Goal: Task Accomplishment & Management: Complete application form

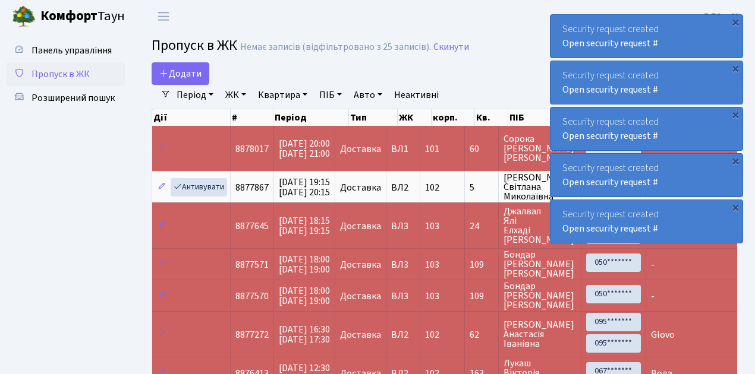
select select "25"
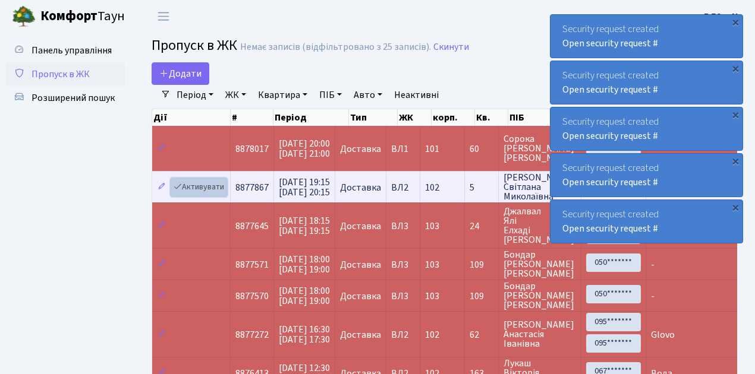
click at [203, 188] on link "Активувати" at bounding box center [199, 187] width 56 height 18
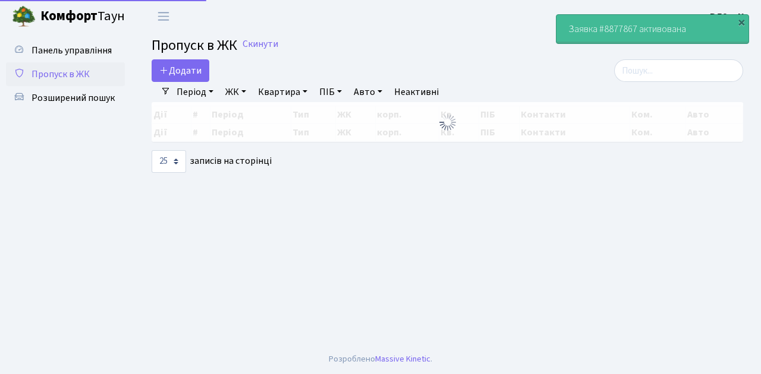
select select "25"
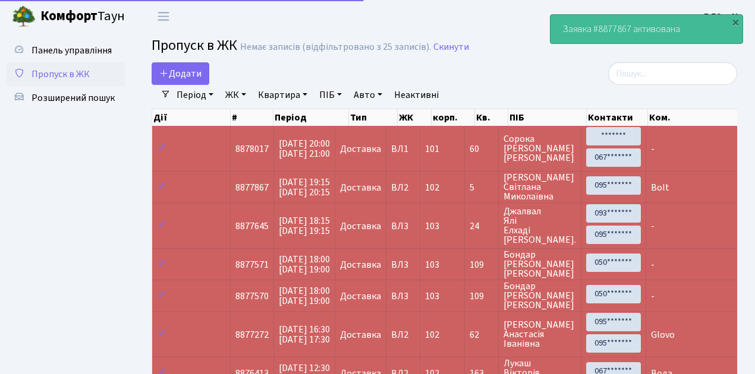
click at [62, 75] on span "Пропуск в ЖК" at bounding box center [61, 74] width 58 height 13
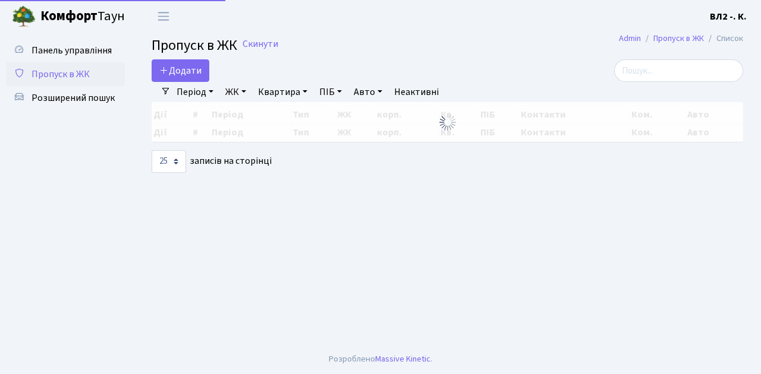
select select "25"
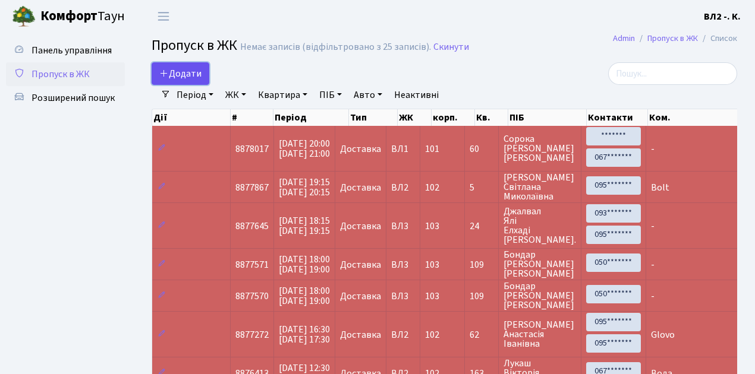
click at [164, 75] on icon at bounding box center [164, 73] width 10 height 10
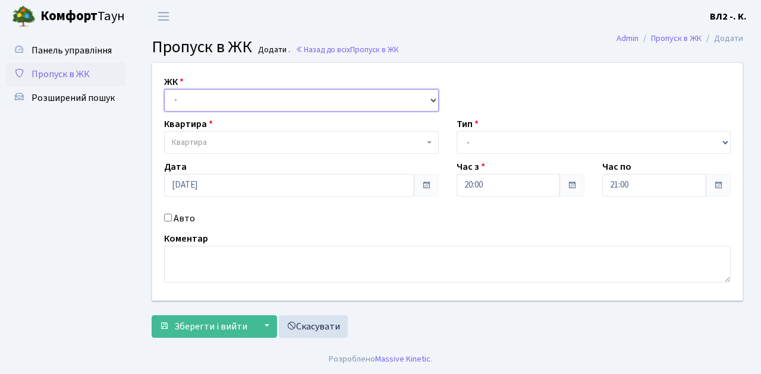
click at [185, 99] on select "- ВЛ1, Ужгородський пров., 4/1 ВЛ2, Голосіївський просп., 76 ВЛ3, пр.Голосіївсь…" at bounding box center [301, 100] width 275 height 23
select select "317"
click at [164, 89] on select "- ВЛ1, Ужгородський пров., 4/1 ВЛ2, Голосіївський просп., 76 ВЛ3, пр.Голосіївсь…" at bounding box center [301, 100] width 275 height 23
select select
click at [216, 138] on span "Квартира" at bounding box center [298, 143] width 252 height 12
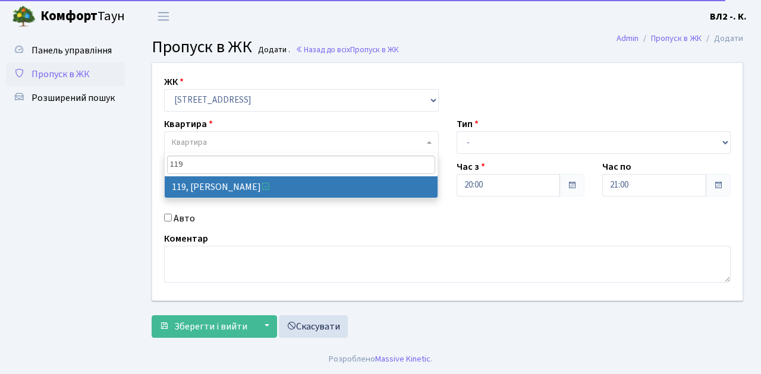
type input "119"
select select "38293"
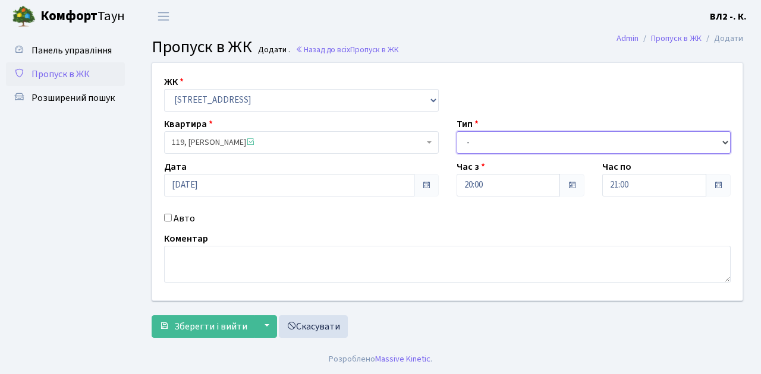
click at [479, 140] on select "- Доставка Таксі Гості Сервіс" at bounding box center [594, 142] width 275 height 23
select select "1"
click at [457, 131] on select "- Доставка Таксі Гості Сервіс" at bounding box center [594, 142] width 275 height 23
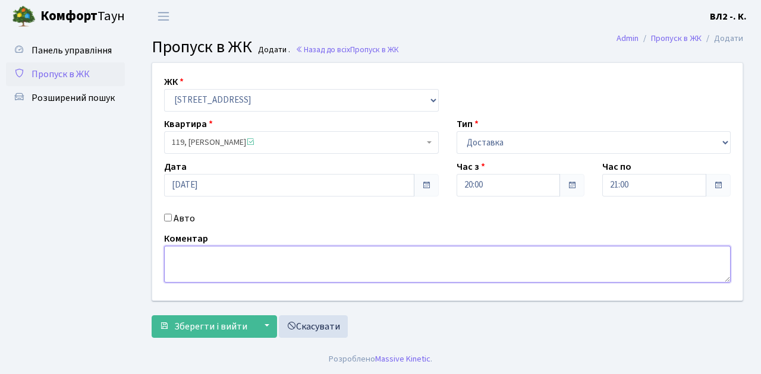
click at [202, 266] on textarea at bounding box center [447, 264] width 566 height 37
type textarea "Glovo"
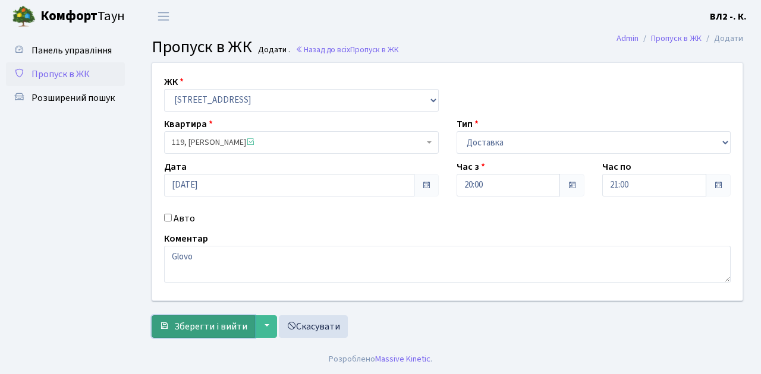
click at [212, 323] on span "Зберегти і вийти" at bounding box center [210, 326] width 73 height 13
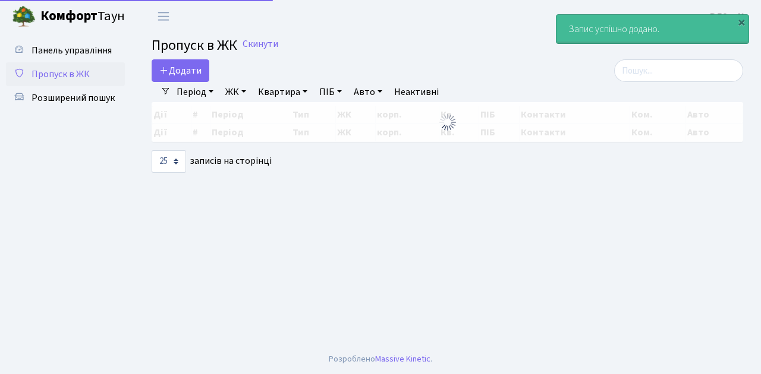
select select "25"
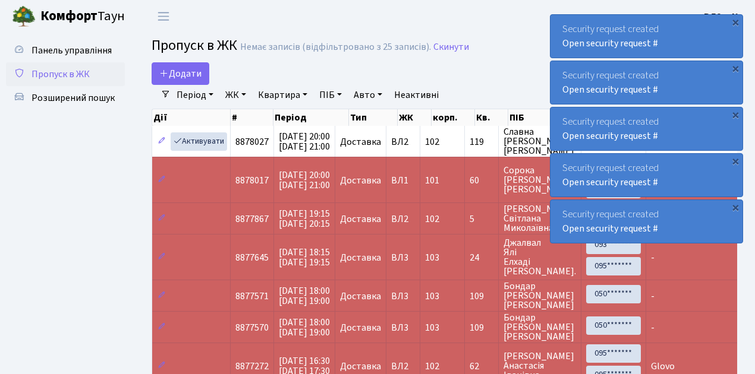
click at [69, 75] on span "Пропуск в ЖК" at bounding box center [61, 74] width 58 height 13
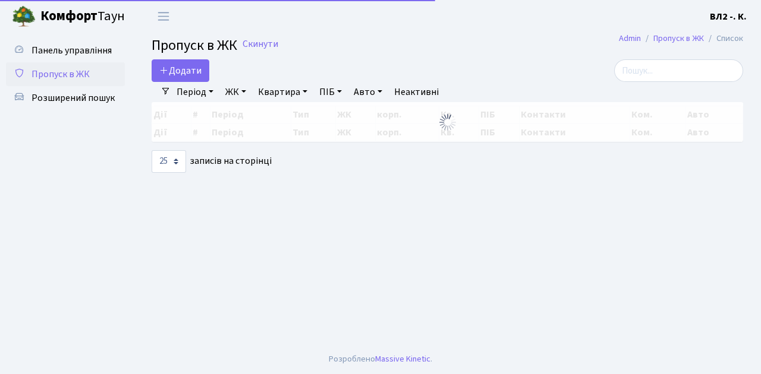
select select "25"
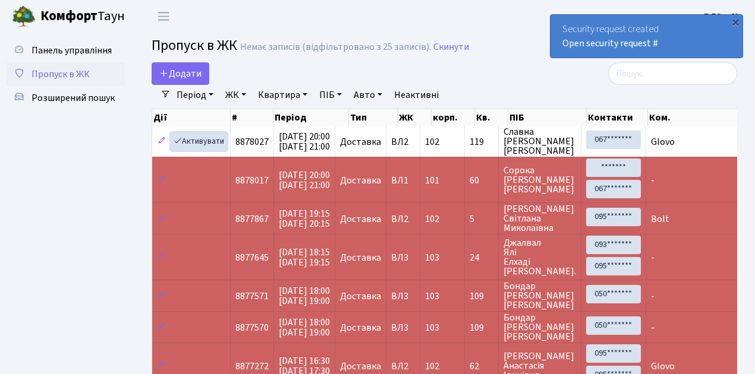
click at [196, 141] on link "Активувати" at bounding box center [199, 142] width 56 height 18
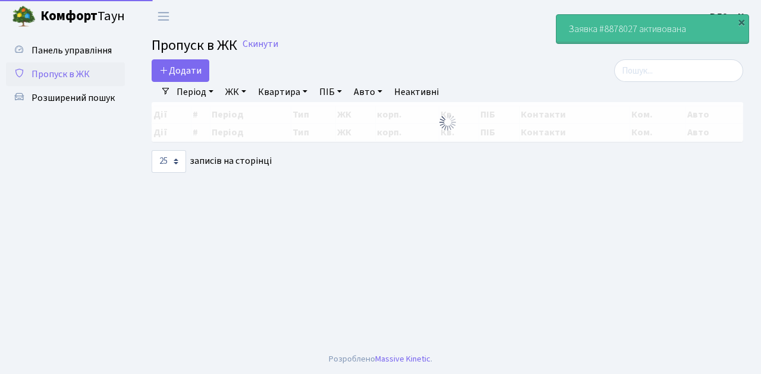
select select "25"
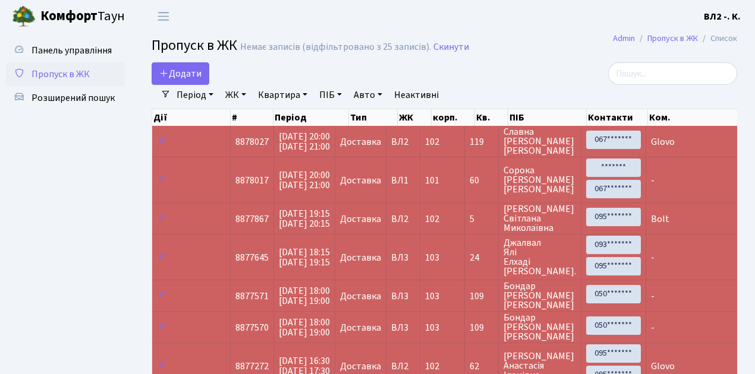
click at [68, 78] on span "Пропуск в ЖК" at bounding box center [61, 74] width 58 height 13
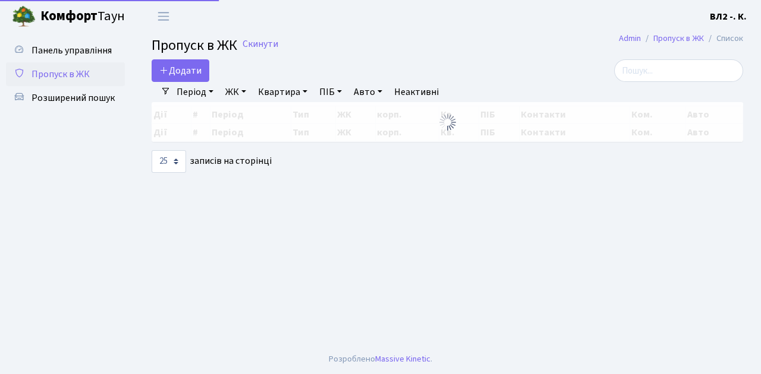
select select "25"
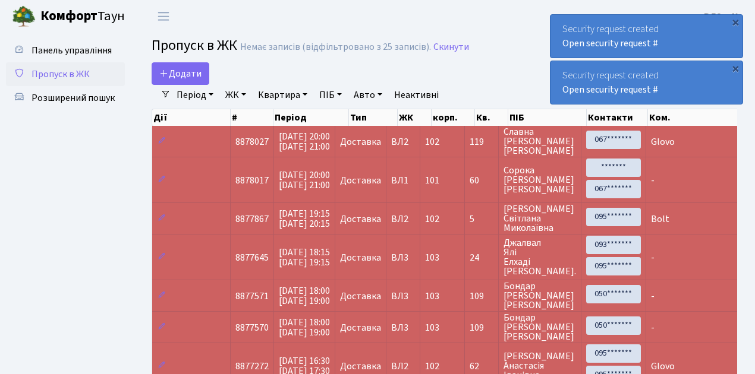
click at [66, 74] on span "Пропуск в ЖК" at bounding box center [61, 74] width 58 height 13
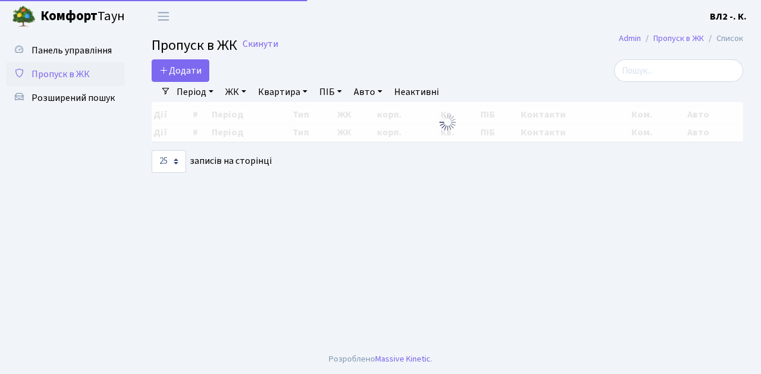
select select "25"
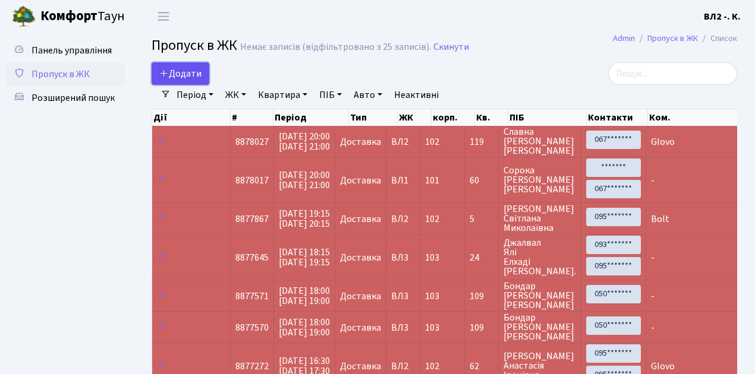
click at [177, 75] on span "Додати" at bounding box center [180, 73] width 42 height 13
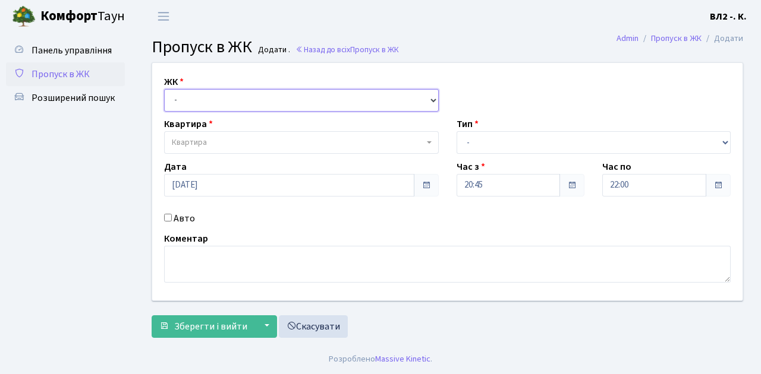
click at [199, 97] on select "- [STREET_ADDRESS][PERSON_NAME]" at bounding box center [301, 100] width 275 height 23
select select "317"
click at [164, 89] on select "- [STREET_ADDRESS][PERSON_NAME]" at bounding box center [301, 100] width 275 height 23
select select
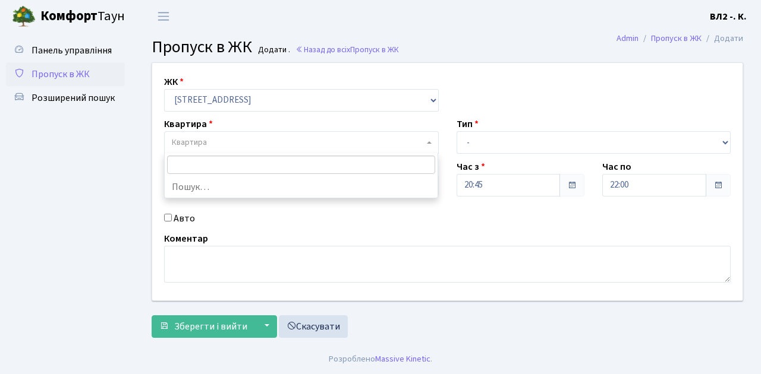
click at [245, 145] on span "Квартира" at bounding box center [298, 143] width 252 height 12
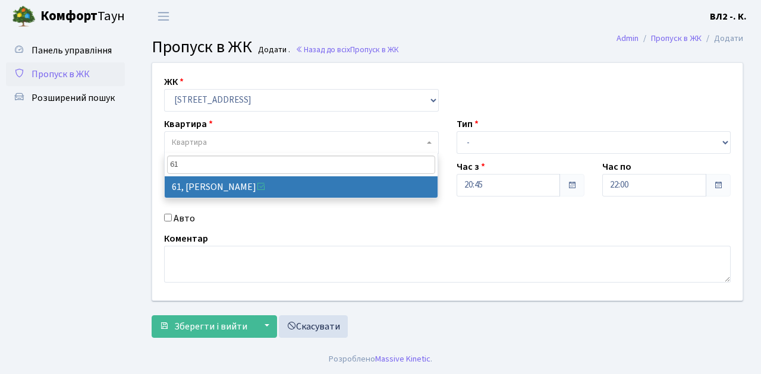
type input "61"
select select "38122"
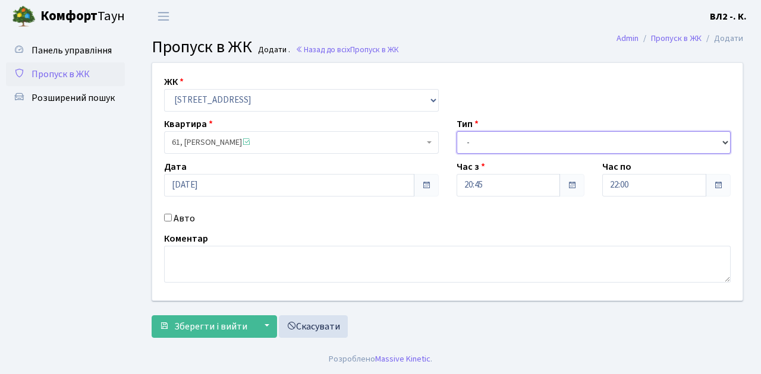
click at [470, 147] on select "- Доставка Таксі Гості Сервіс" at bounding box center [594, 142] width 275 height 23
select select "1"
click at [457, 131] on select "- Доставка Таксі Гості Сервіс" at bounding box center [594, 142] width 275 height 23
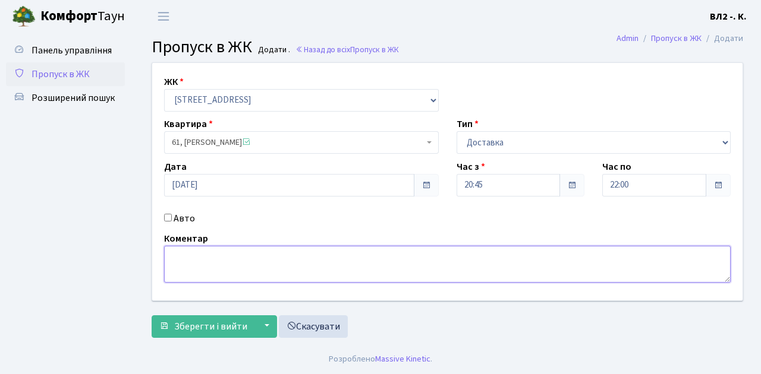
click at [202, 265] on textarea at bounding box center [447, 264] width 566 height 37
type textarea "g"
type textarea "Glovo"
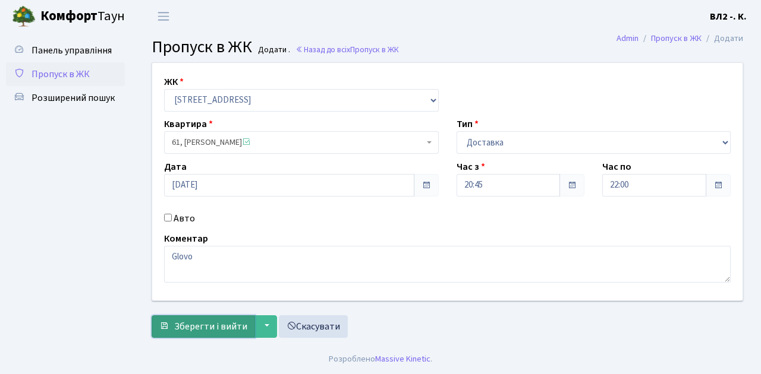
click at [203, 327] on span "Зберегти і вийти" at bounding box center [210, 326] width 73 height 13
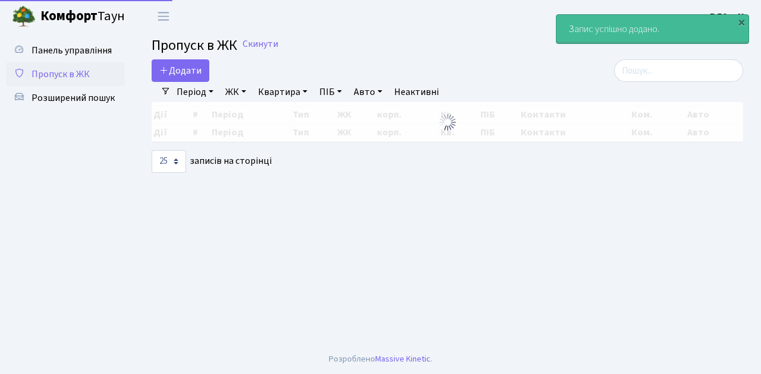
select select "25"
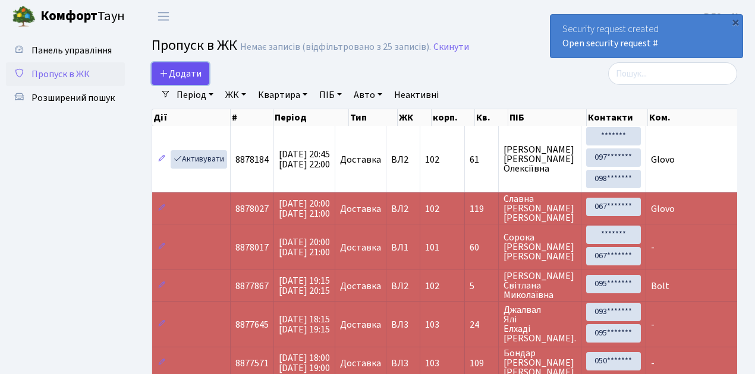
click at [194, 71] on span "Додати" at bounding box center [180, 73] width 42 height 13
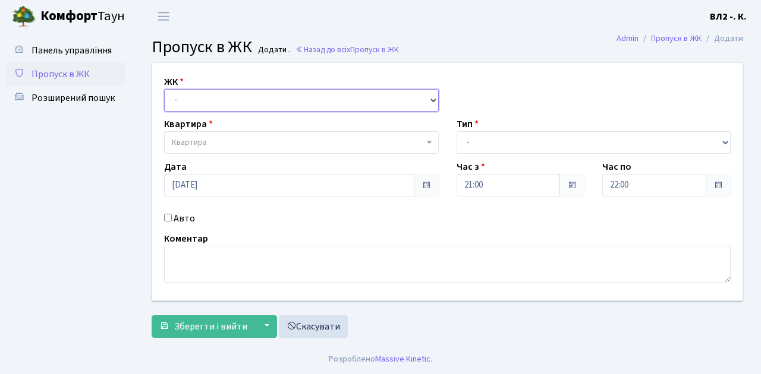
click at [198, 103] on select "- ВЛ1, Ужгородський пров., 4/1 ВЛ2, Голосіївський просп., 76 ВЛ3, пр.Голосіївсь…" at bounding box center [301, 100] width 275 height 23
select select "317"
click at [164, 89] on select "- [STREET_ADDRESS][PERSON_NAME]" at bounding box center [301, 100] width 275 height 23
select select
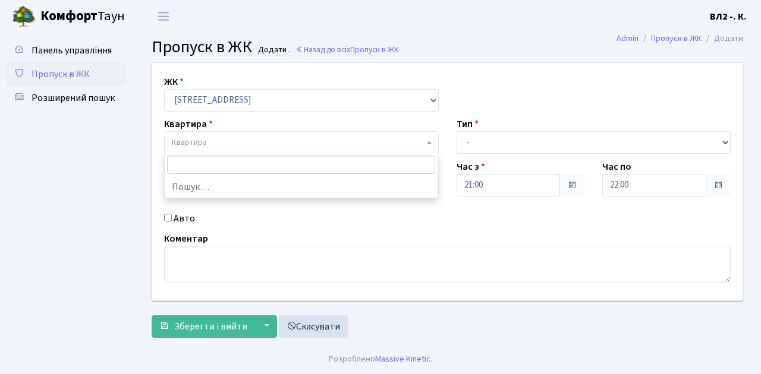
click at [212, 139] on span "Квартира" at bounding box center [298, 143] width 252 height 12
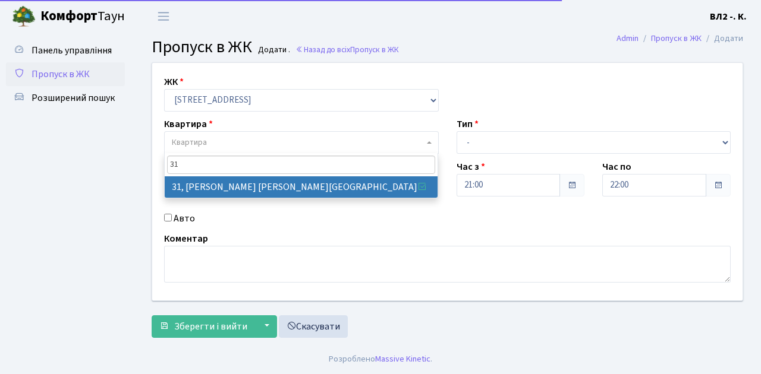
type input "31"
select select "38032"
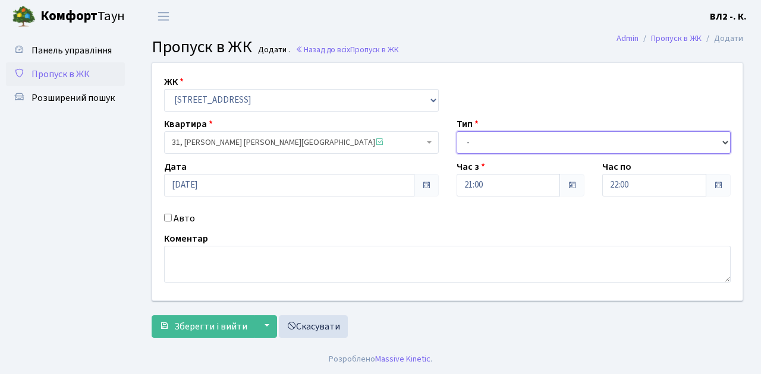
click at [487, 143] on select "- Доставка Таксі Гості Сервіс" at bounding box center [594, 142] width 275 height 23
select select "1"
click at [457, 131] on select "- Доставка Таксі Гості Сервіс" at bounding box center [594, 142] width 275 height 23
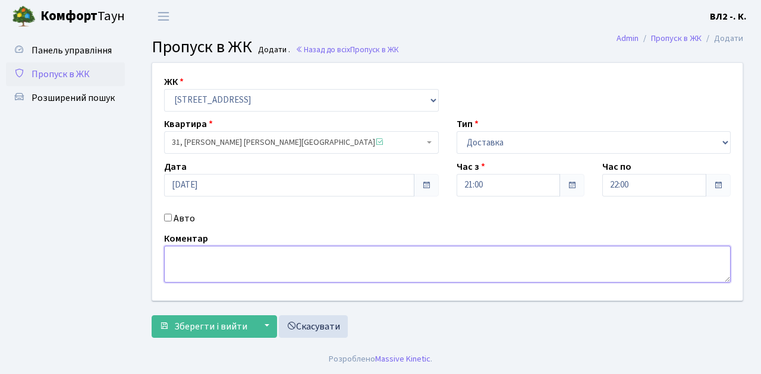
click at [191, 260] on textarea at bounding box center [447, 264] width 566 height 37
type textarea "Glovo"
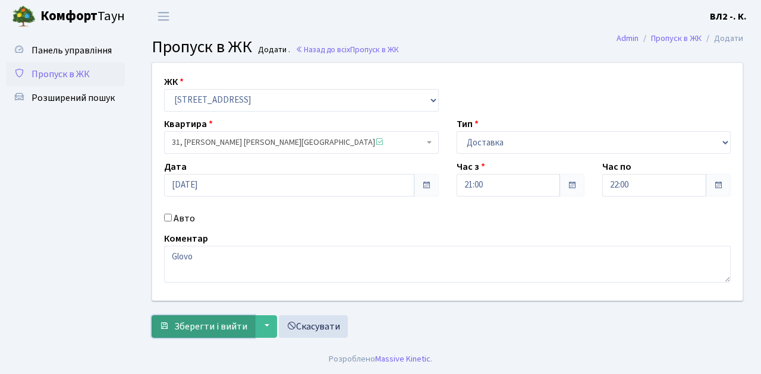
click at [206, 323] on span "Зберегти і вийти" at bounding box center [210, 326] width 73 height 13
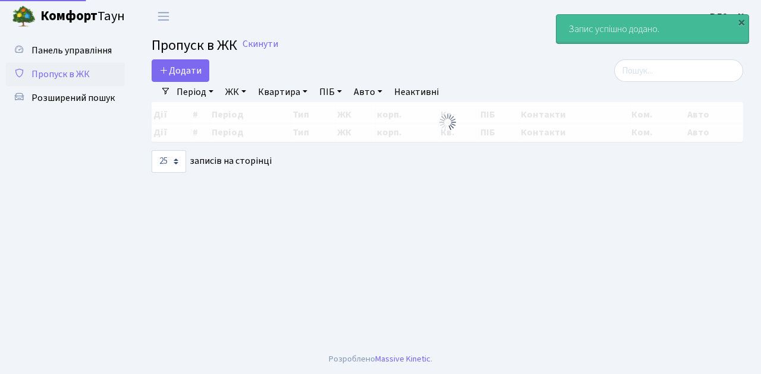
select select "25"
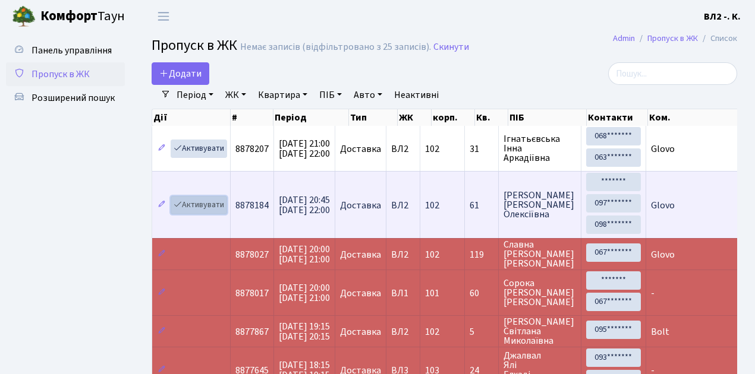
click at [204, 202] on link "Активувати" at bounding box center [199, 205] width 56 height 18
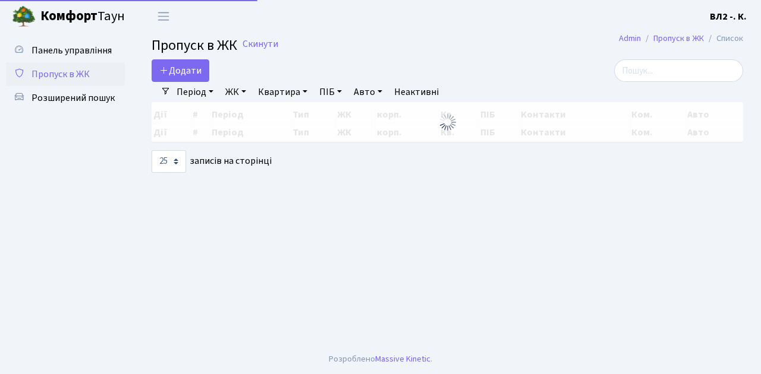
select select "25"
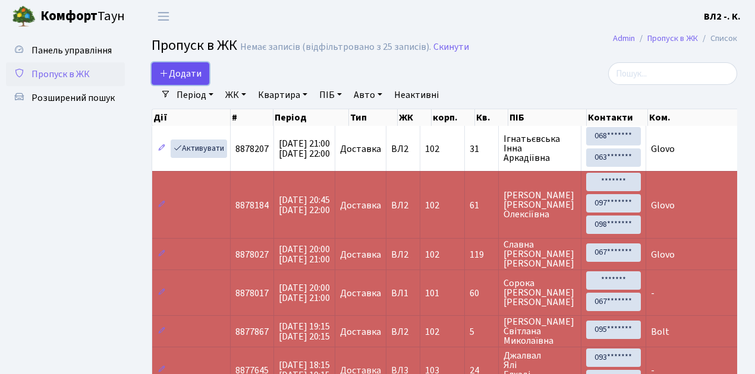
click at [177, 74] on span "Додати" at bounding box center [180, 73] width 42 height 13
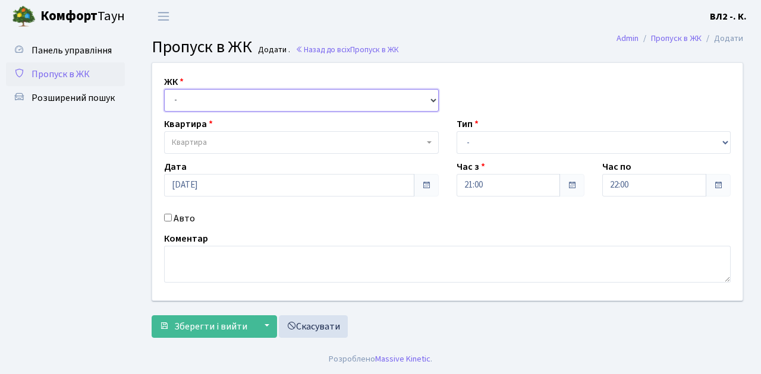
click at [195, 95] on select "- [STREET_ADDRESS][PERSON_NAME]" at bounding box center [301, 100] width 275 height 23
select select "317"
click at [164, 89] on select "- [STREET_ADDRESS][PERSON_NAME]" at bounding box center [301, 100] width 275 height 23
select select
click at [211, 146] on span "Квартира" at bounding box center [298, 143] width 252 height 12
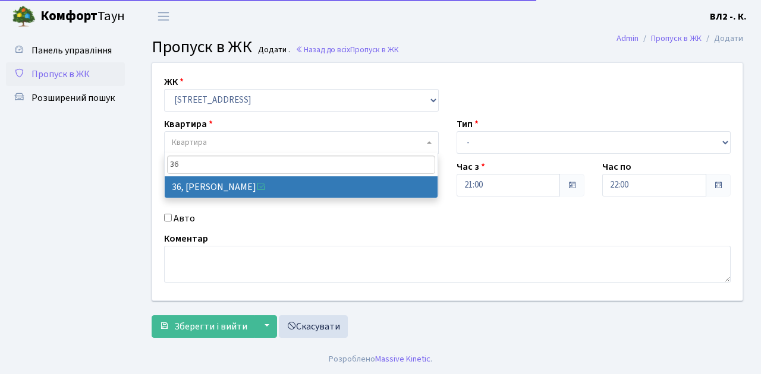
type input "36"
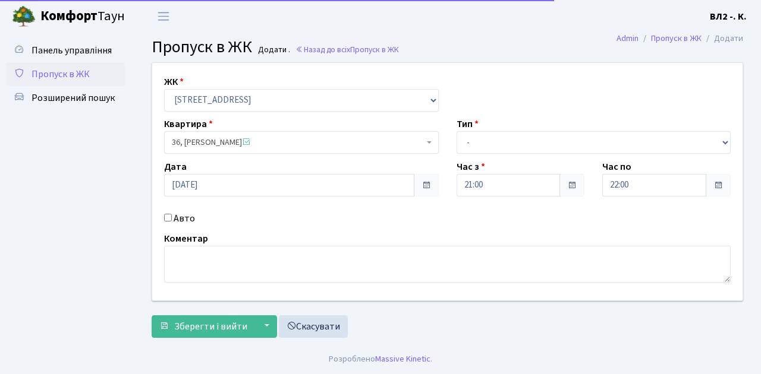
select select "38047"
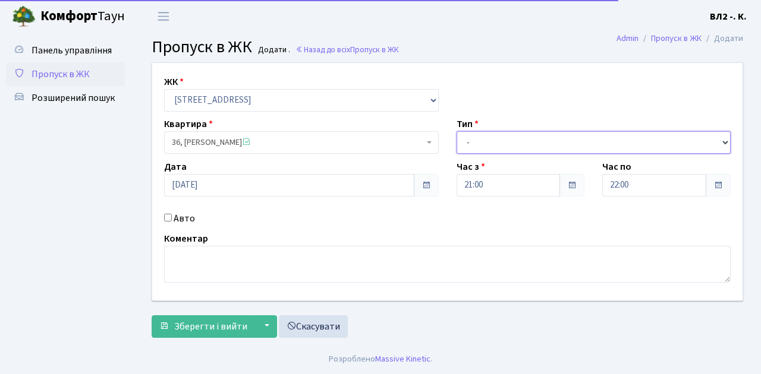
click at [474, 139] on select "- Доставка Таксі Гості Сервіс" at bounding box center [594, 142] width 275 height 23
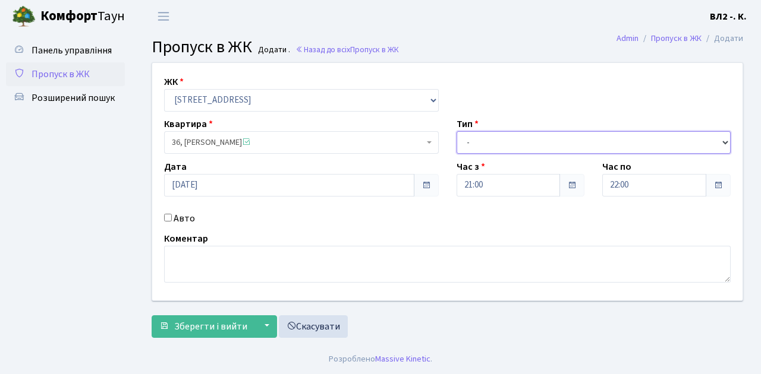
select select "1"
click at [457, 131] on select "- Доставка Таксі Гості Сервіс" at bounding box center [594, 142] width 275 height 23
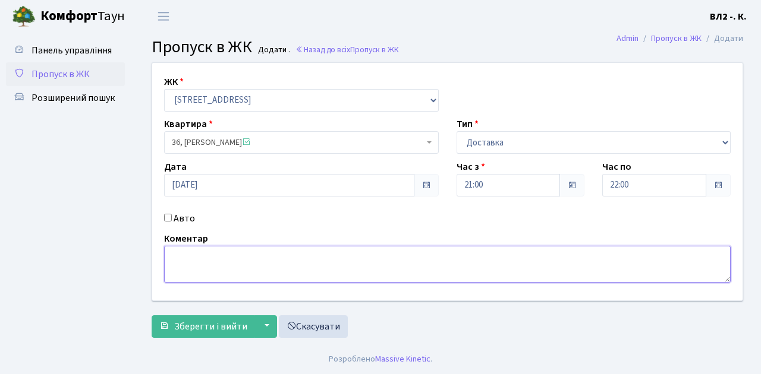
click at [213, 265] on textarea at bounding box center [447, 264] width 566 height 37
type textarea "Glovo"
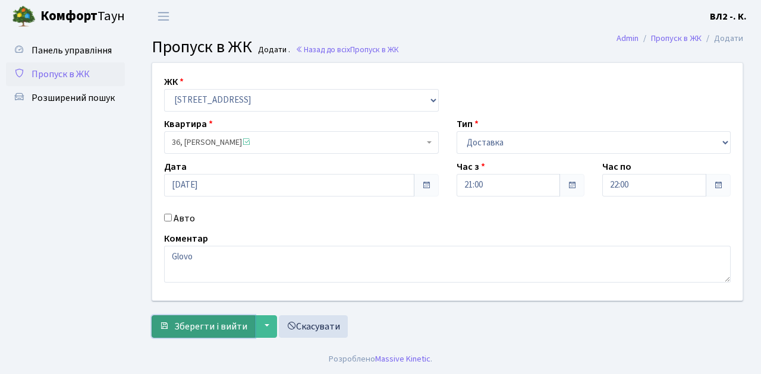
click at [216, 329] on span "Зберегти і вийти" at bounding box center [210, 326] width 73 height 13
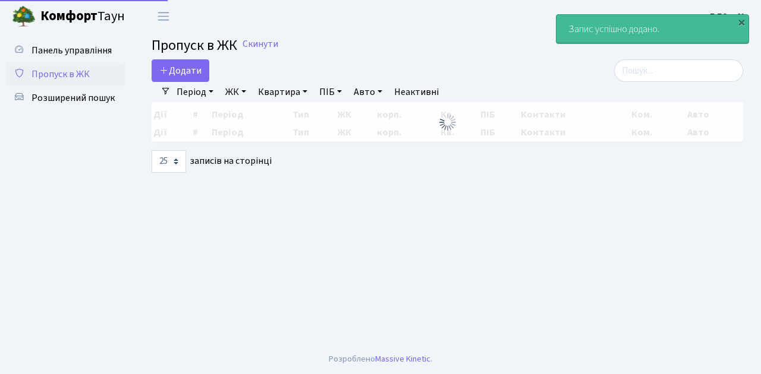
select select "25"
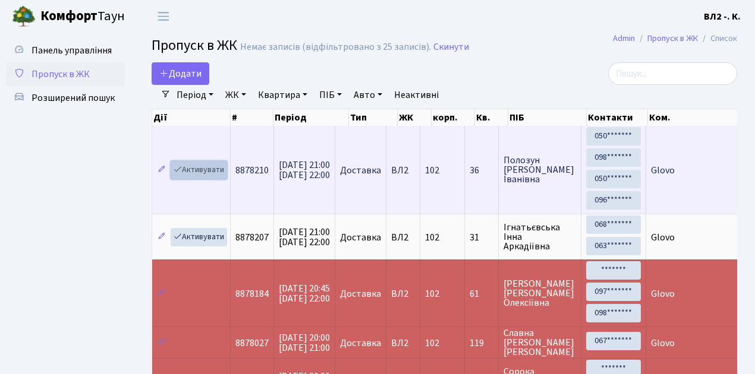
click at [204, 170] on link "Активувати" at bounding box center [199, 170] width 56 height 18
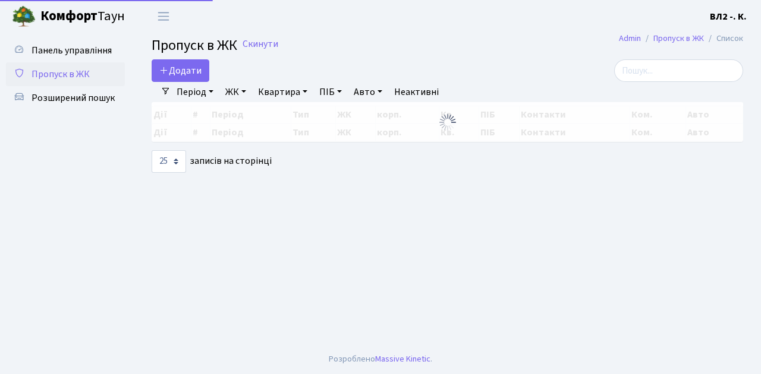
select select "25"
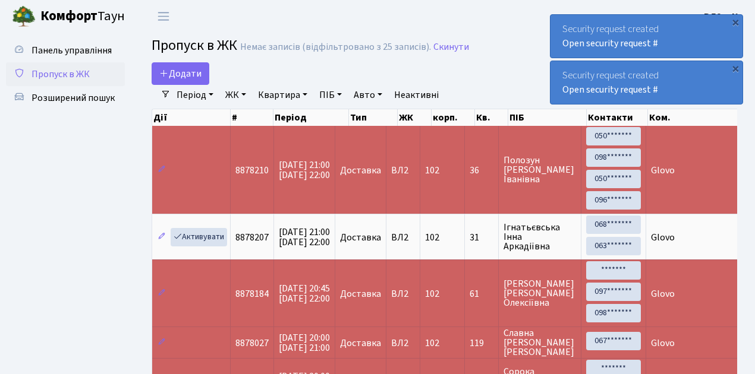
click at [71, 74] on span "Пропуск в ЖК" at bounding box center [61, 74] width 58 height 13
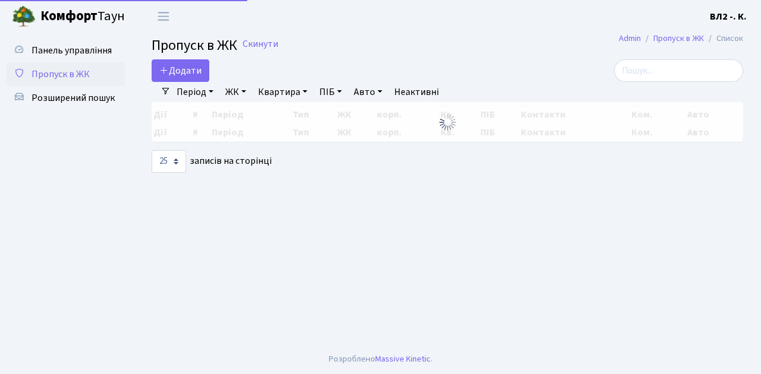
select select "25"
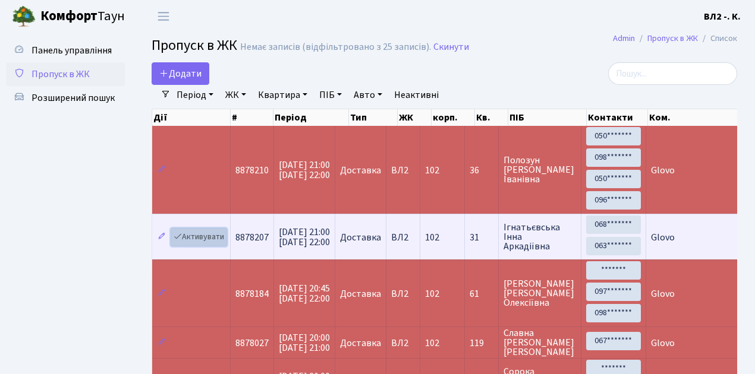
click at [199, 237] on link "Активувати" at bounding box center [199, 237] width 56 height 18
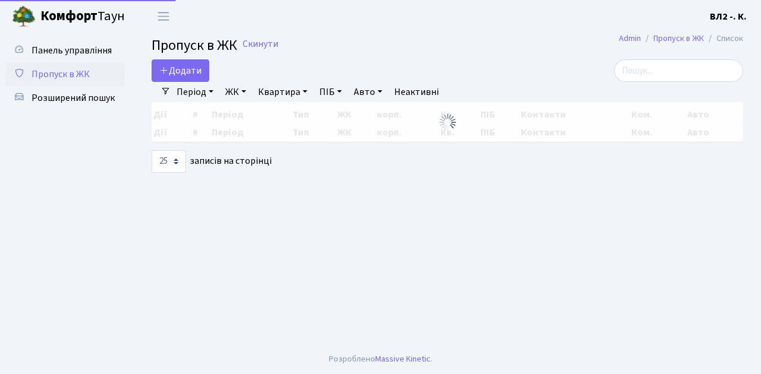
select select "25"
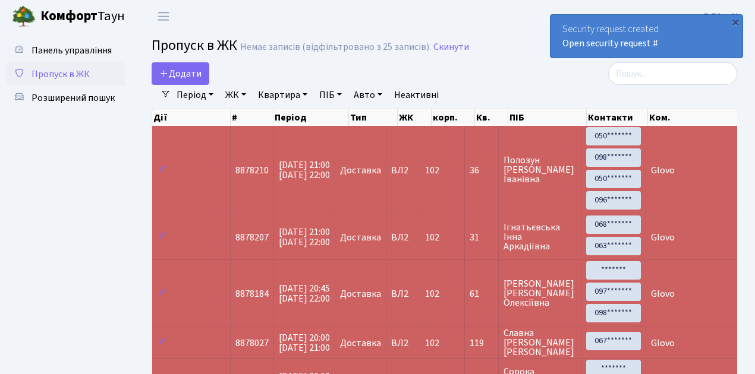
click at [71, 74] on span "Пропуск в ЖК" at bounding box center [61, 74] width 58 height 13
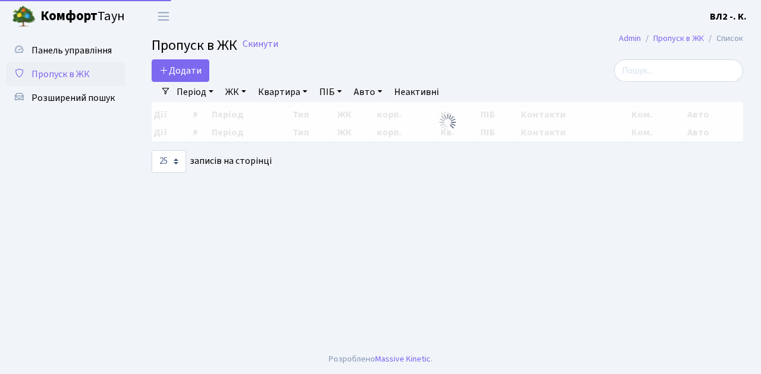
select select "25"
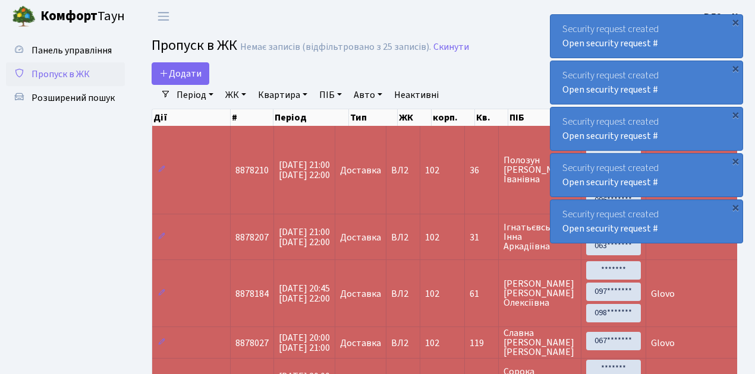
click at [68, 77] on span "Пропуск в ЖК" at bounding box center [61, 74] width 58 height 13
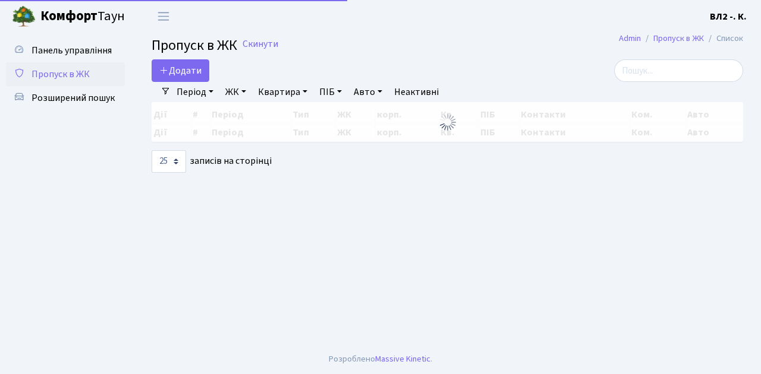
select select "25"
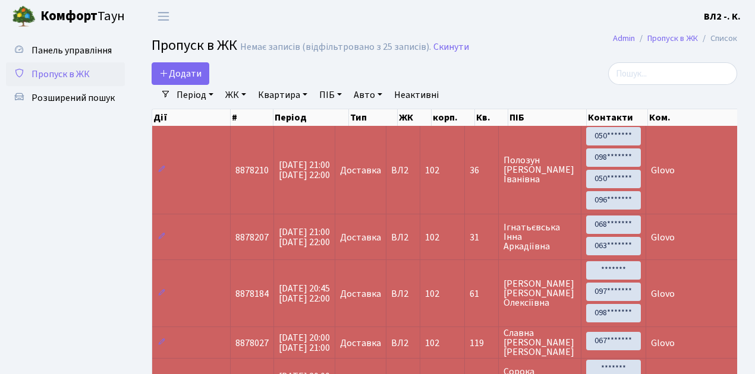
click at [73, 76] on span "Пропуск в ЖК" at bounding box center [61, 74] width 58 height 13
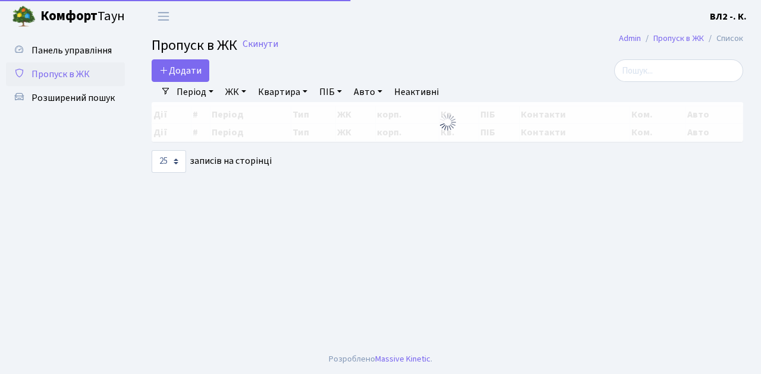
select select "25"
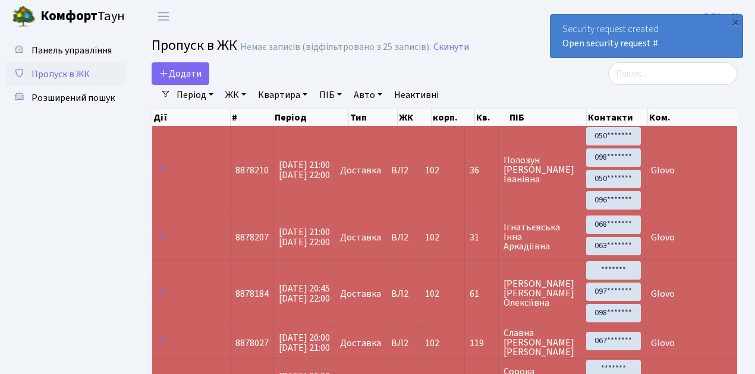
click at [57, 75] on span "Пропуск в ЖК" at bounding box center [61, 74] width 58 height 13
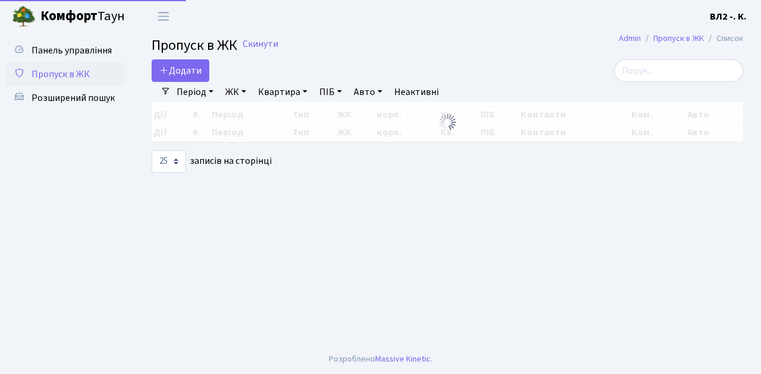
select select "25"
